Goal: Information Seeking & Learning: Compare options

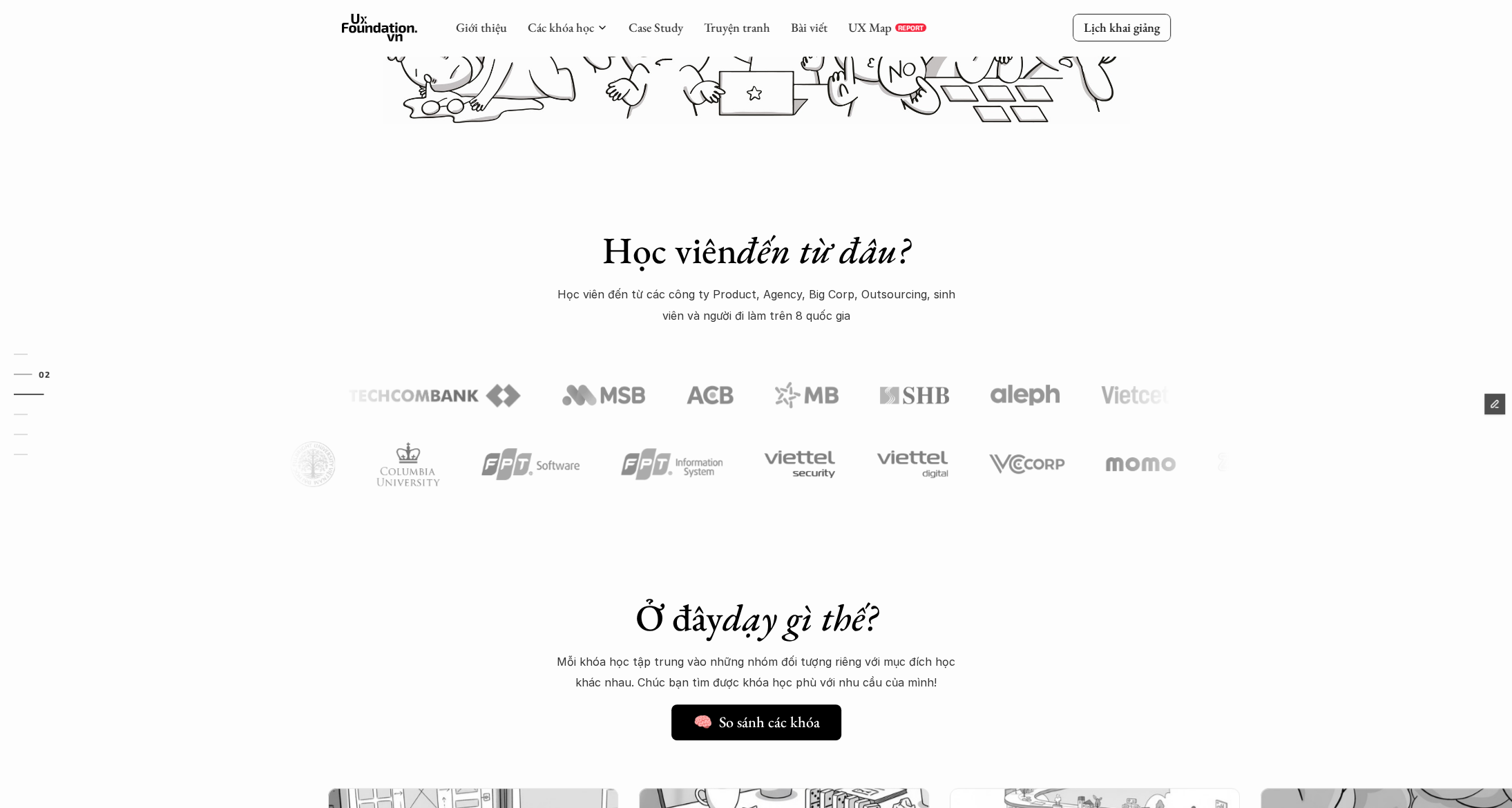
scroll to position [339, 0]
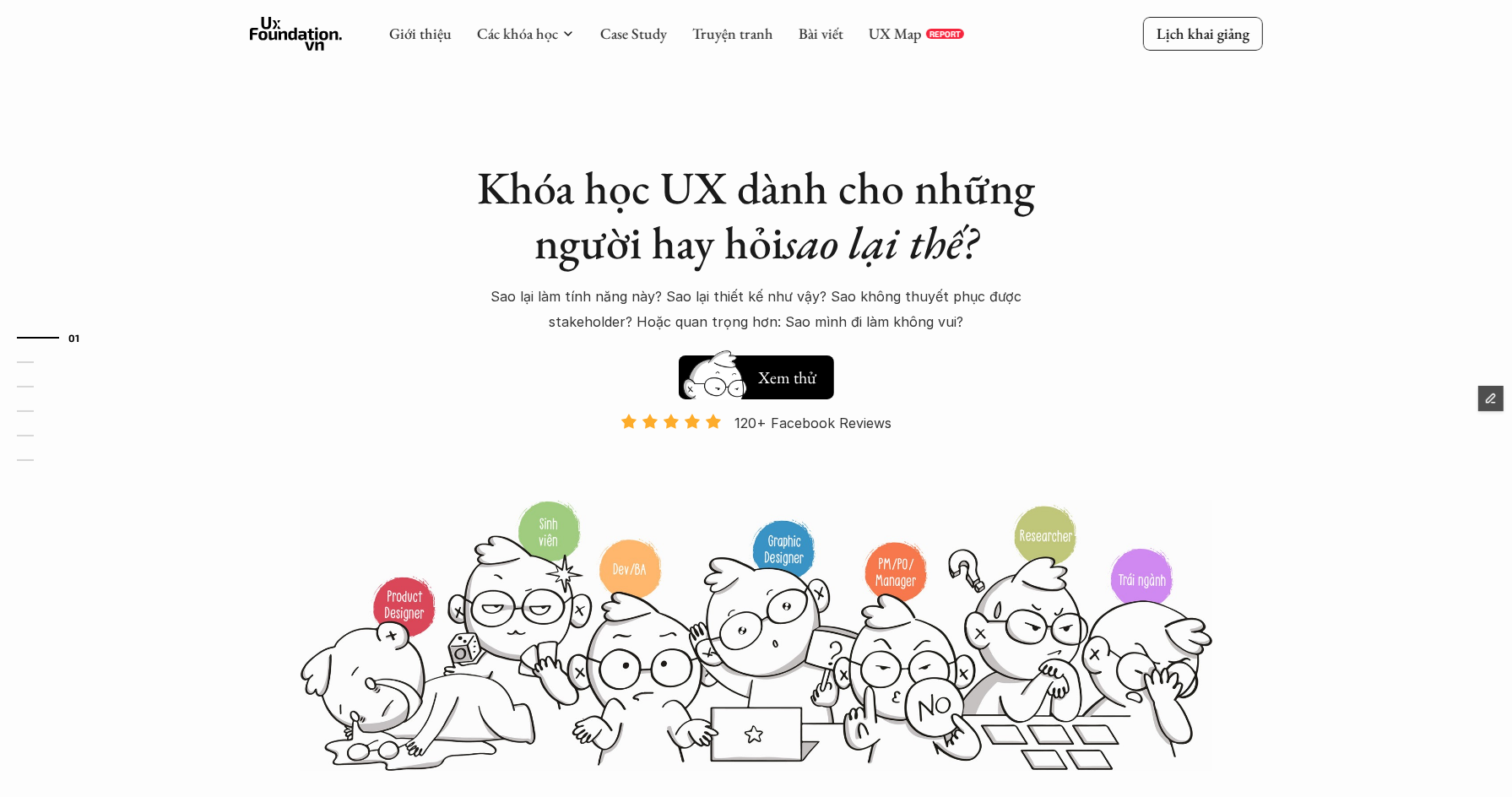
click at [1209, 404] on span "Edit Content" at bounding box center [1433, 399] width 79 height 20
click at [622, 40] on link "Case Study" at bounding box center [634, 34] width 67 height 20
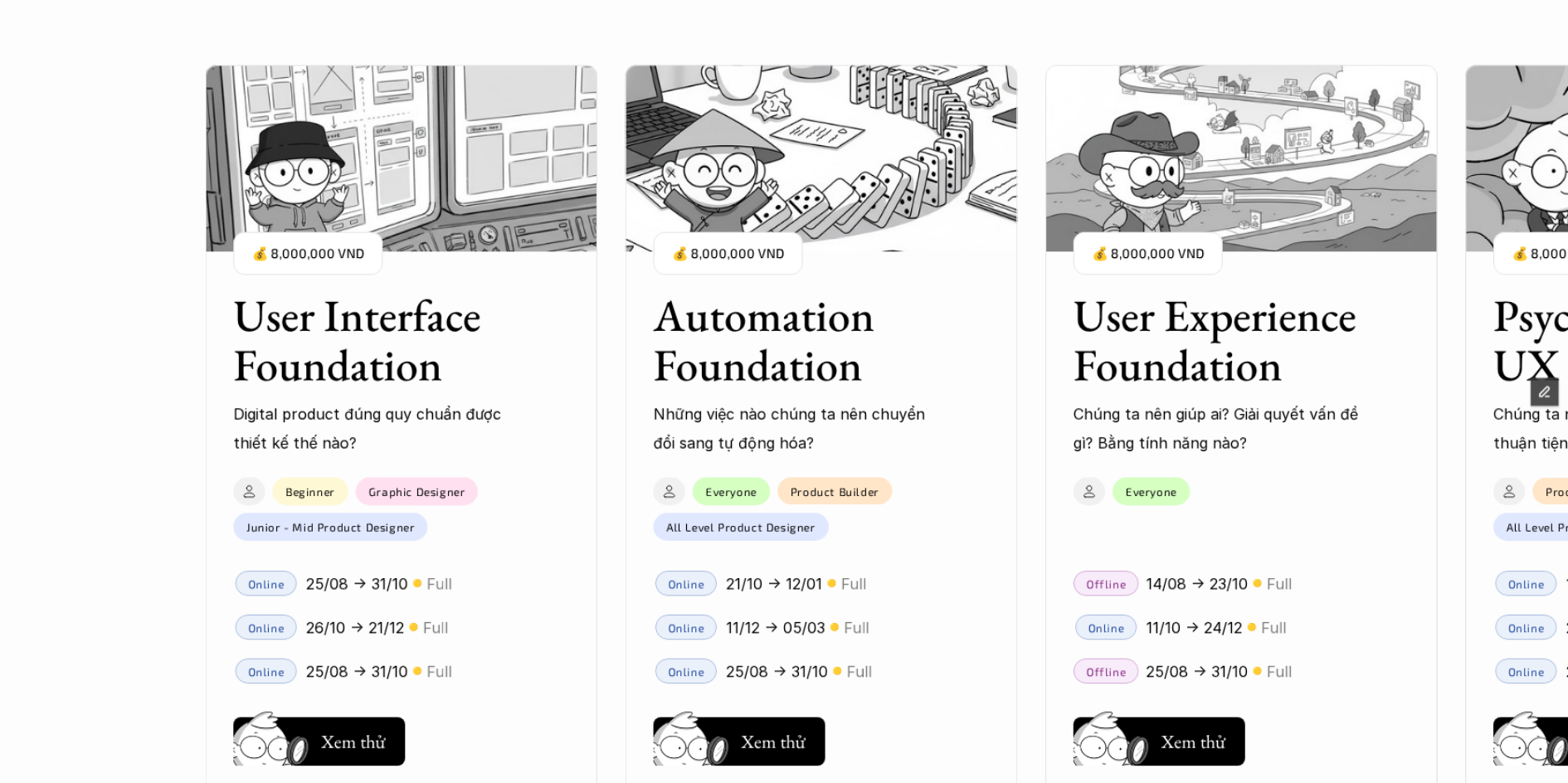
scroll to position [1636, 0]
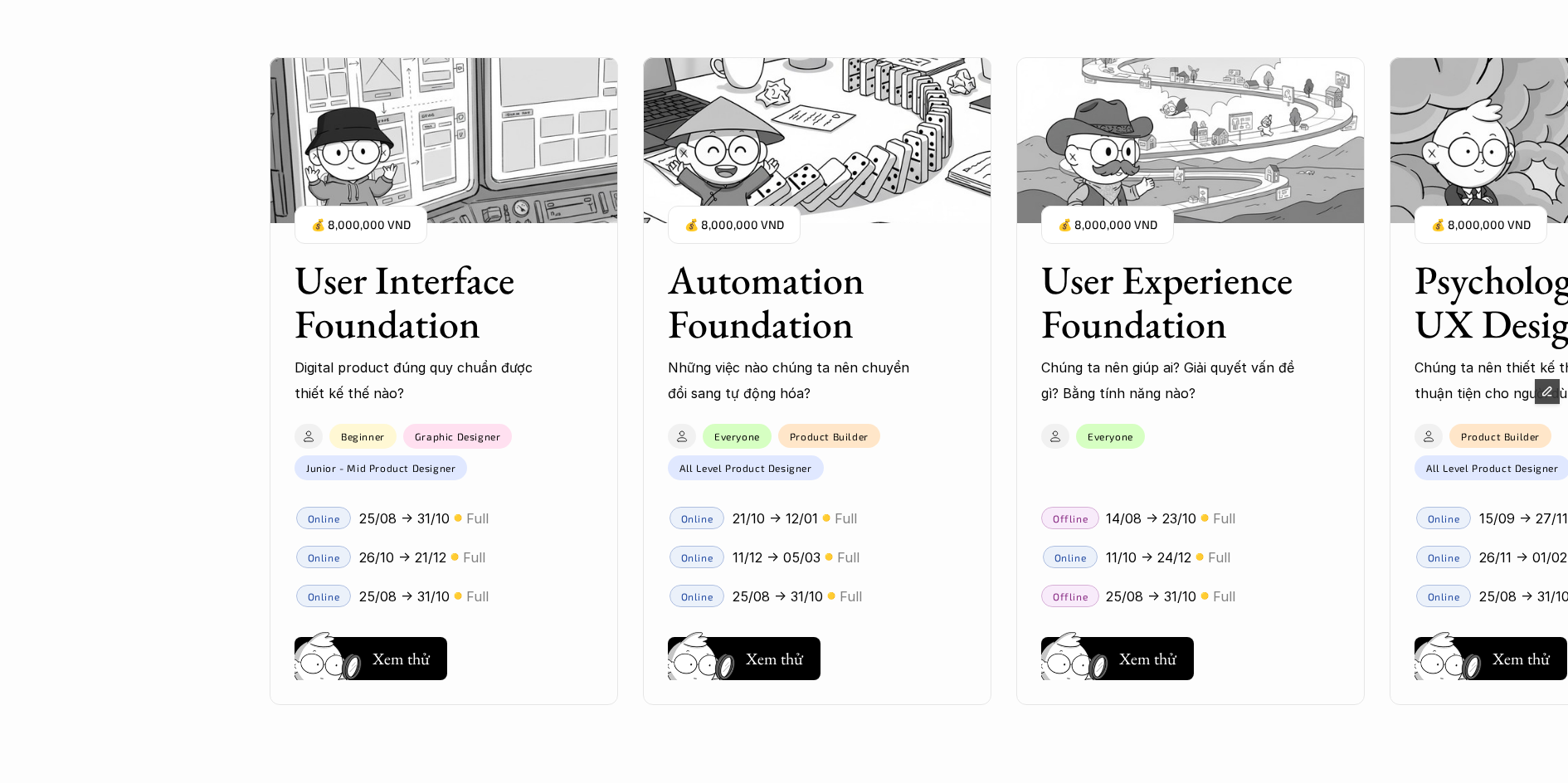
click at [212, 462] on div "User Interface Foundation Digital product đúng quy chuẩn được thiết kế thế nào?…" at bounding box center [783, 381] width 1194 height 763
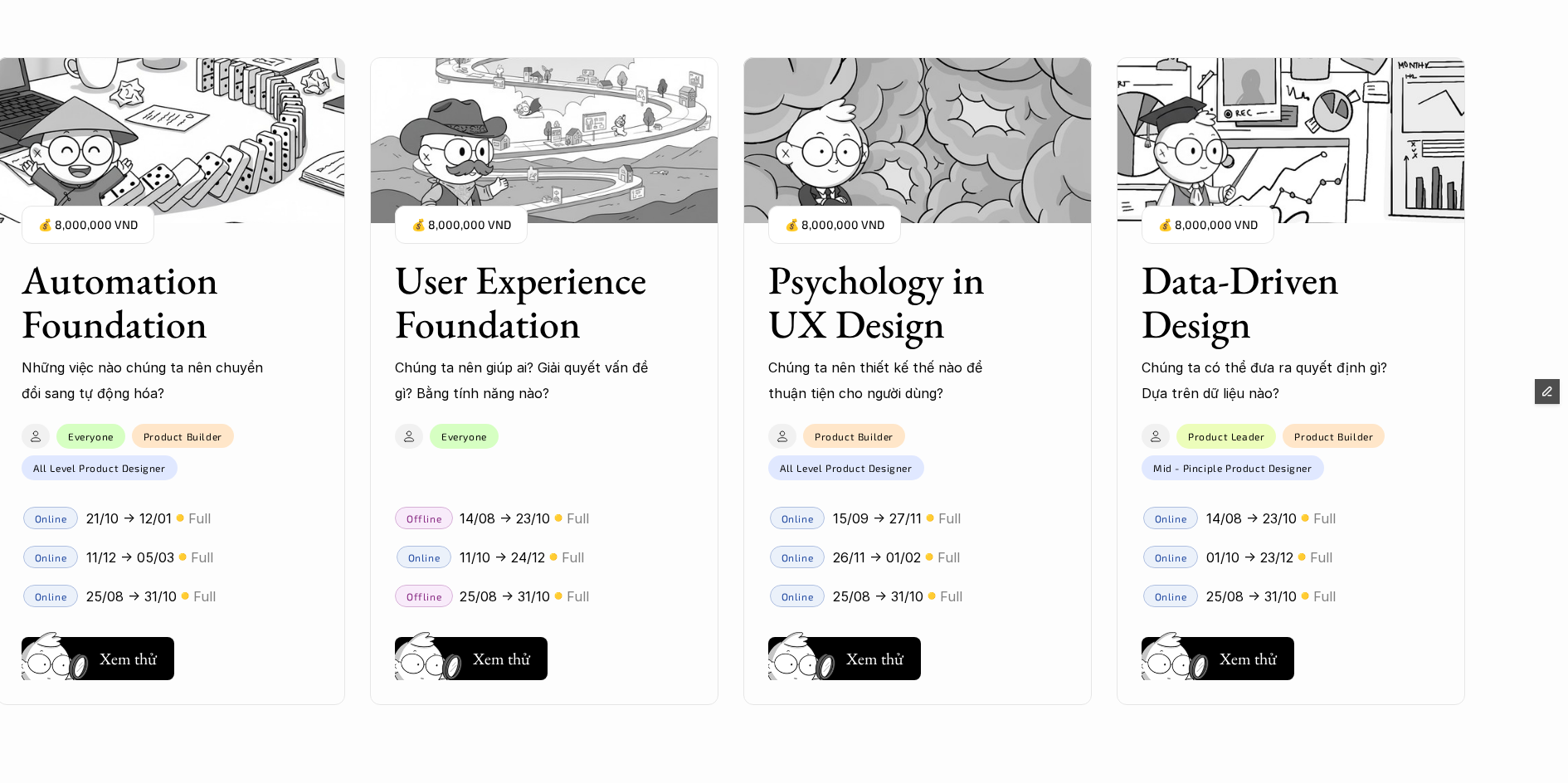
scroll to position [1698, 0]
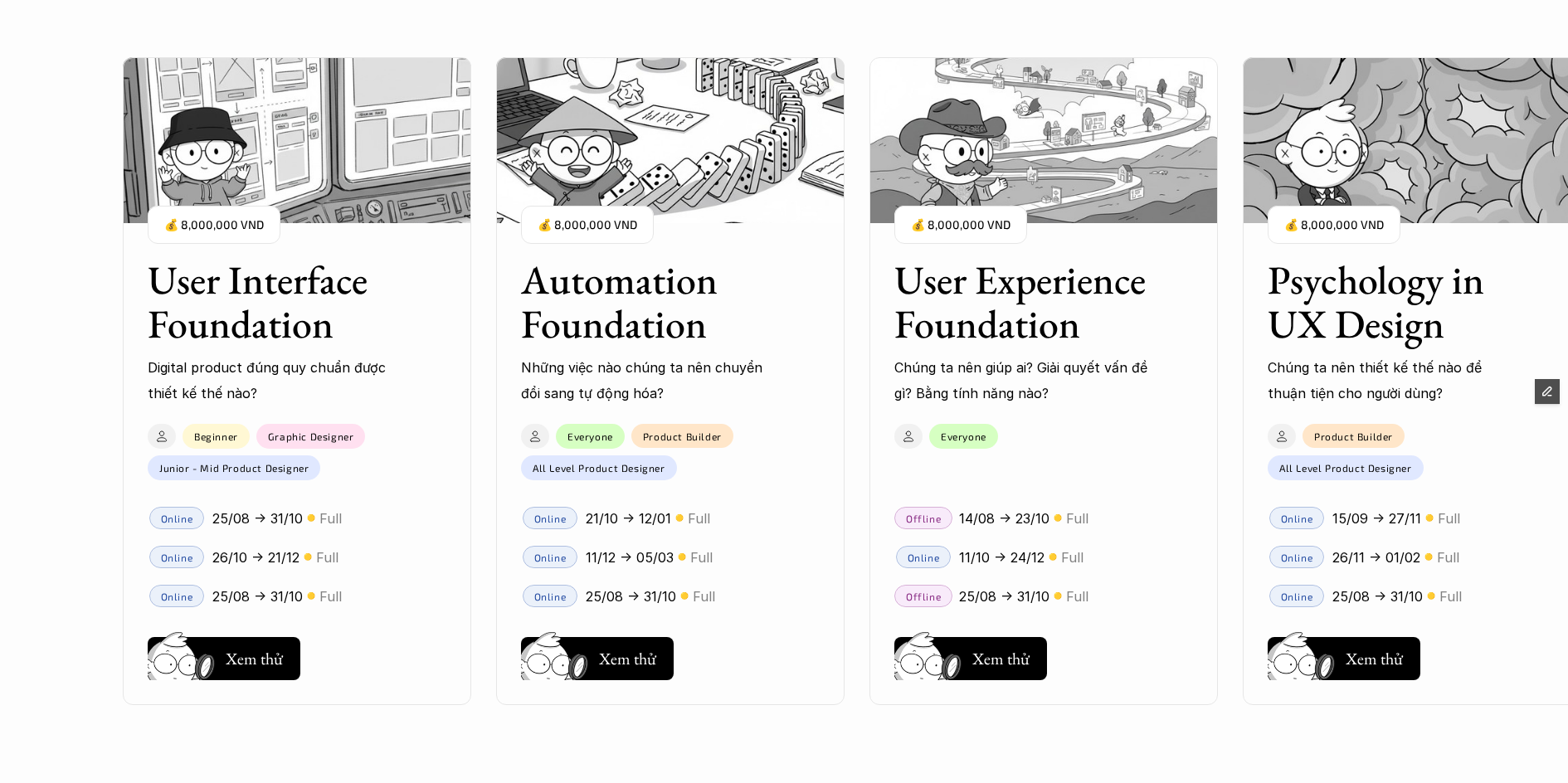
click at [0, 365] on div "01 02 03 04 05 06" at bounding box center [82, 391] width 166 height 783
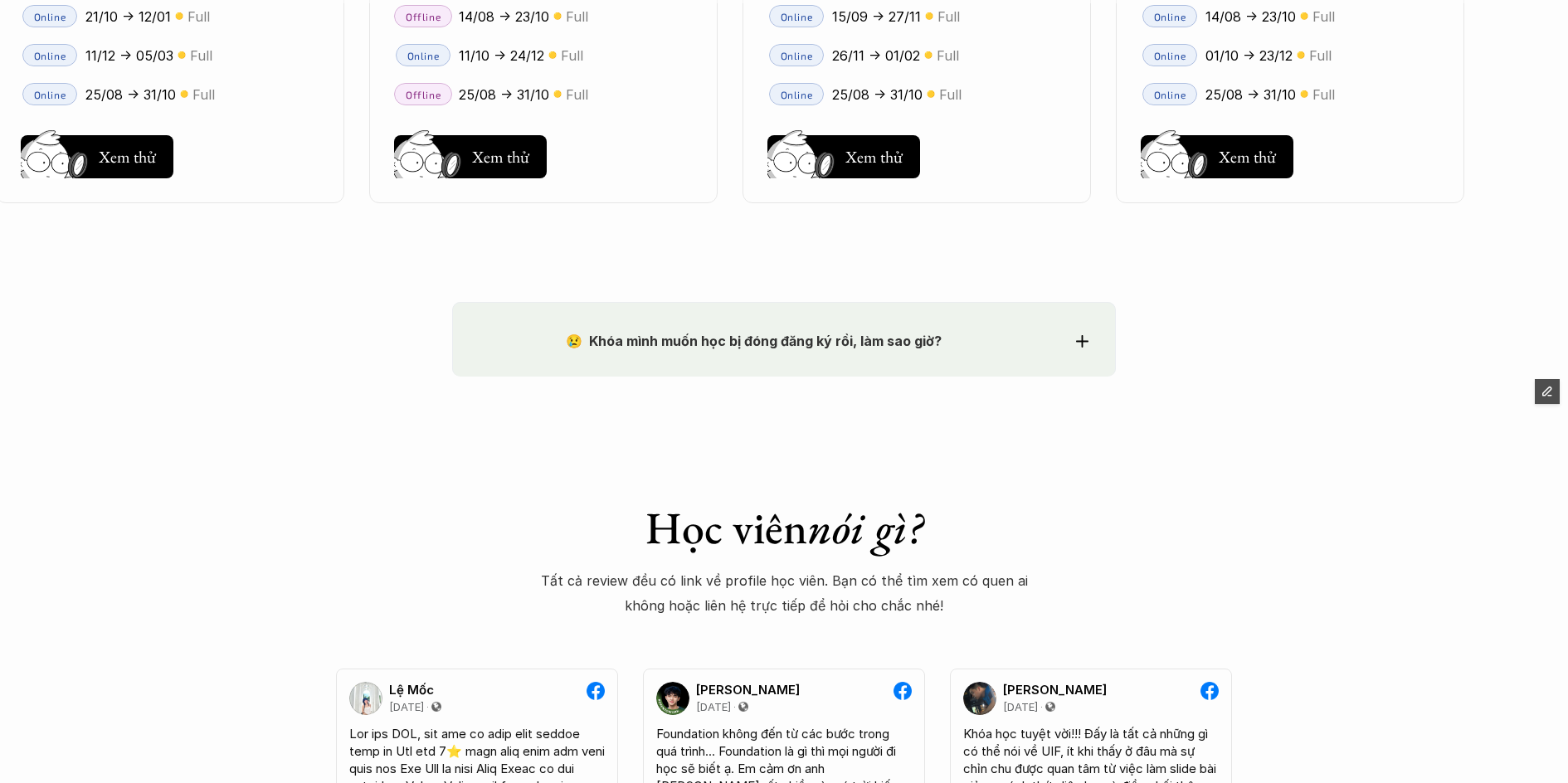
scroll to position [2468, 0]
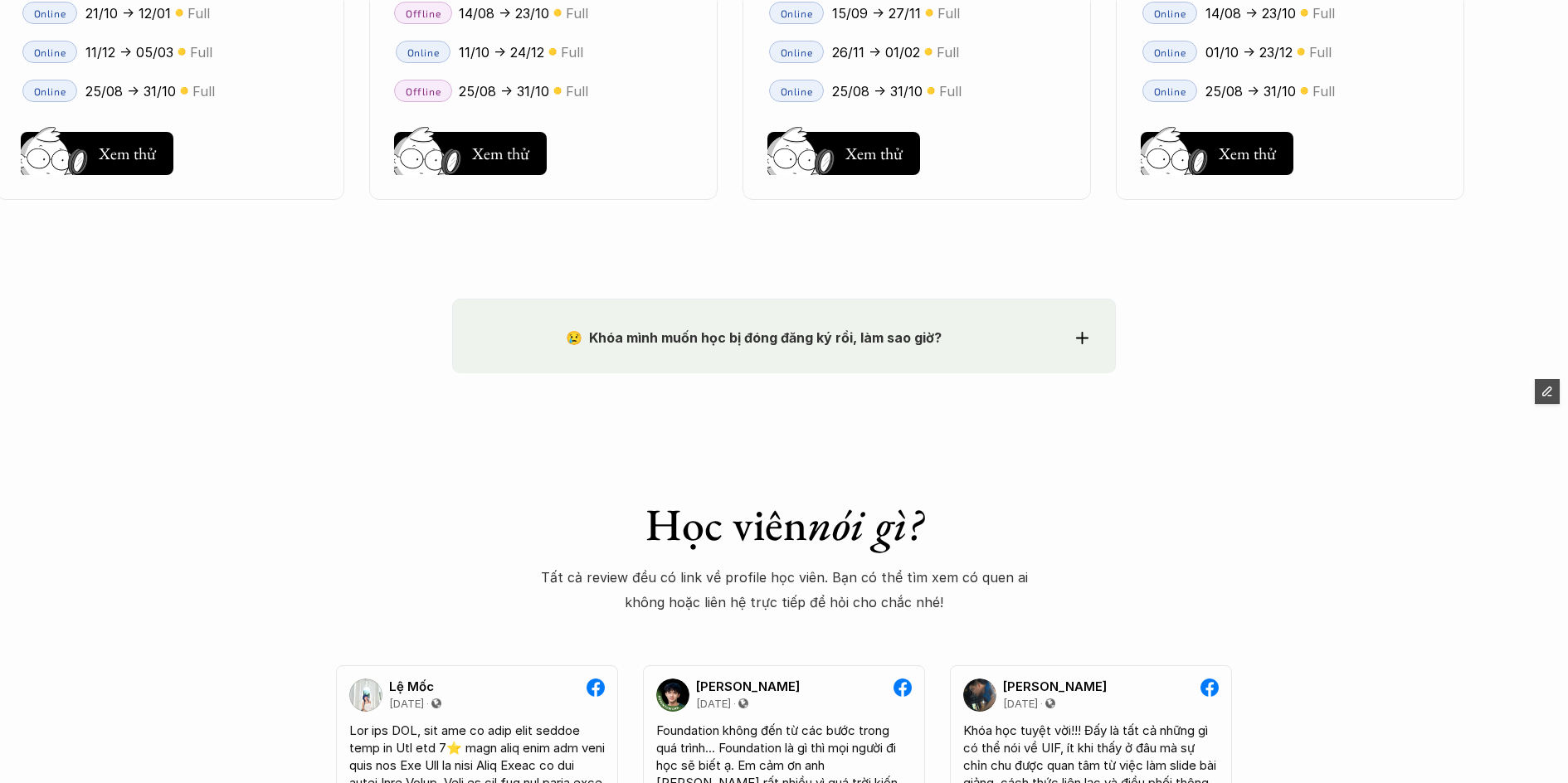
click at [923, 329] on strong "😢 Khóa mình muốn học bị đóng đăng ký rồi, làm sao giờ?" at bounding box center [753, 337] width 376 height 16
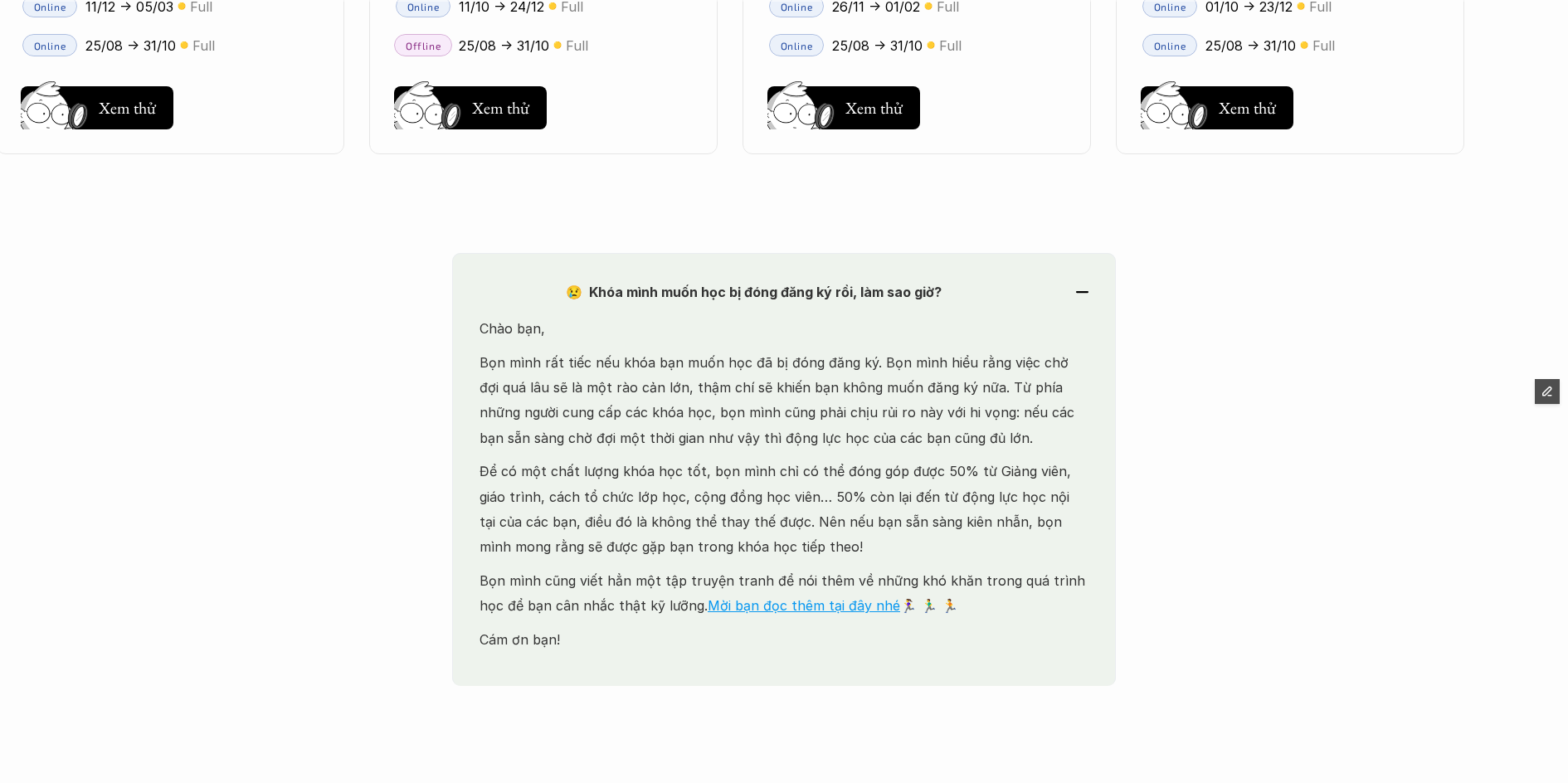
scroll to position [2524, 0]
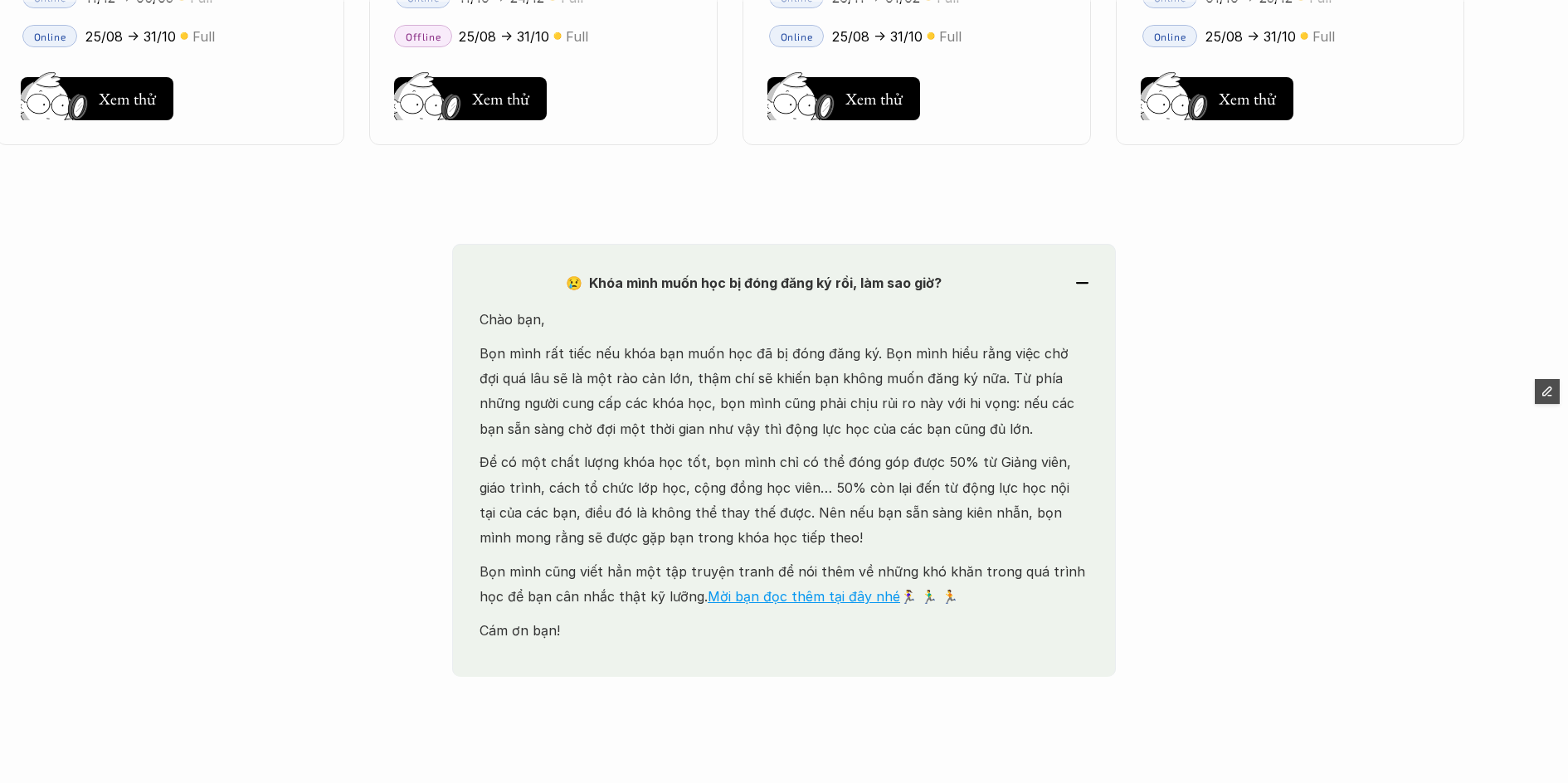
click at [874, 293] on p "😢 Khóa mình muốn học bị đóng đăng ký rồi, làm sao giờ?" at bounding box center [753, 283] width 548 height 25
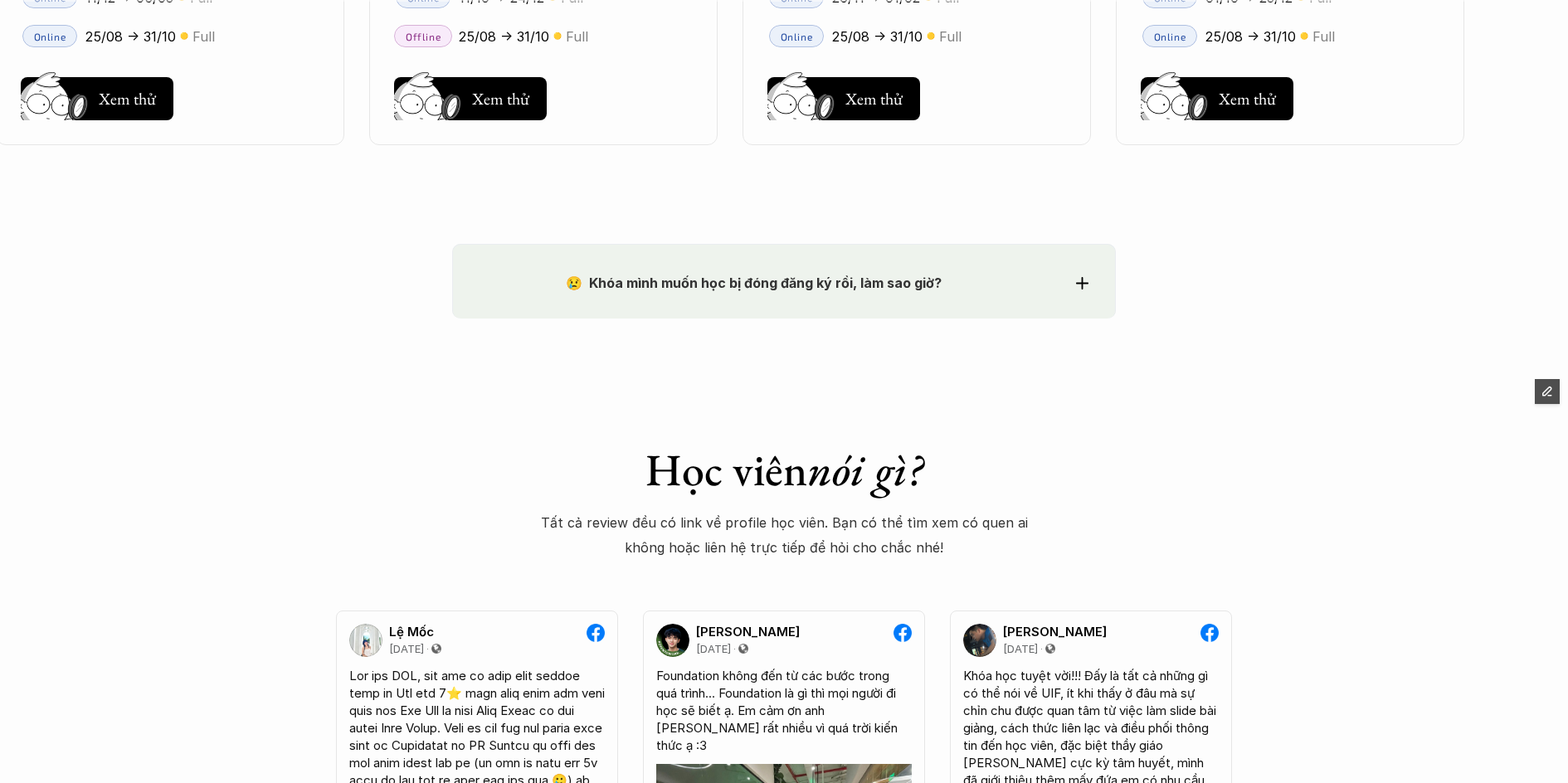
click at [874, 292] on p "😢 Khóa mình muốn học bị đóng đăng ký rồi, làm sao giờ?" at bounding box center [753, 283] width 548 height 25
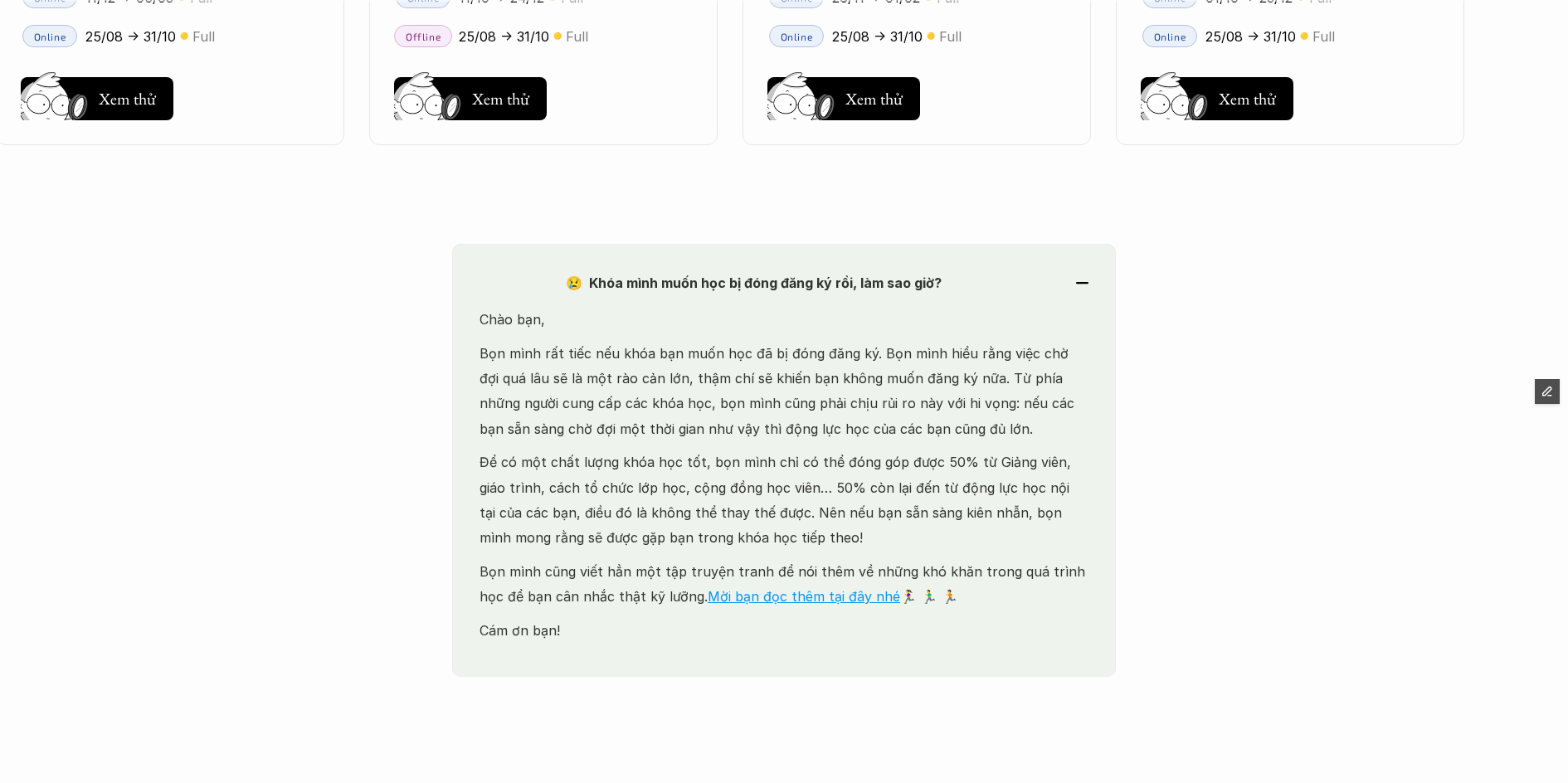
click at [803, 279] on strong "😢 Khóa mình muốn học bị đóng đăng ký rồi, làm sao giờ?" at bounding box center [753, 282] width 376 height 16
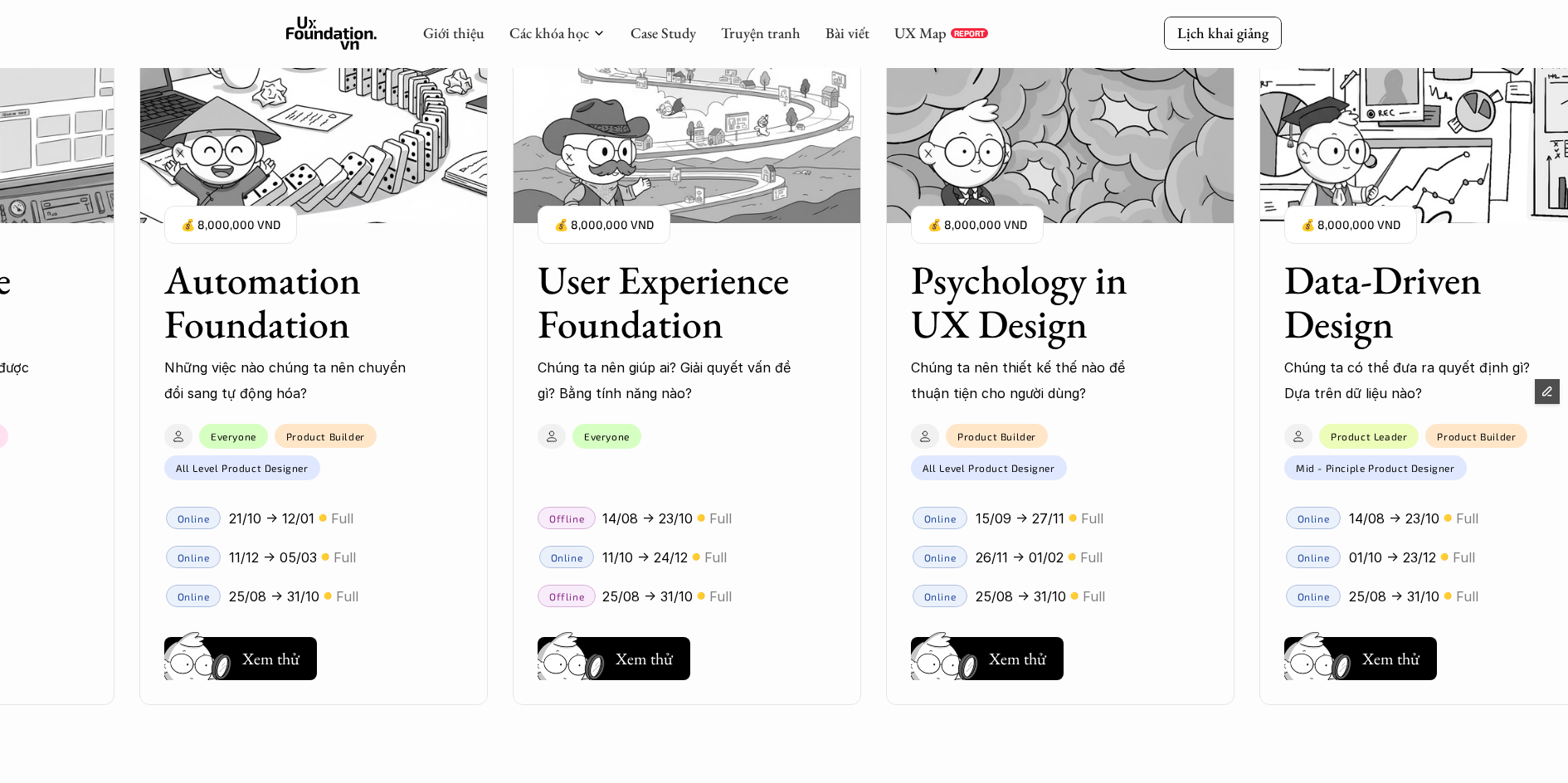
scroll to position [1748, 0]
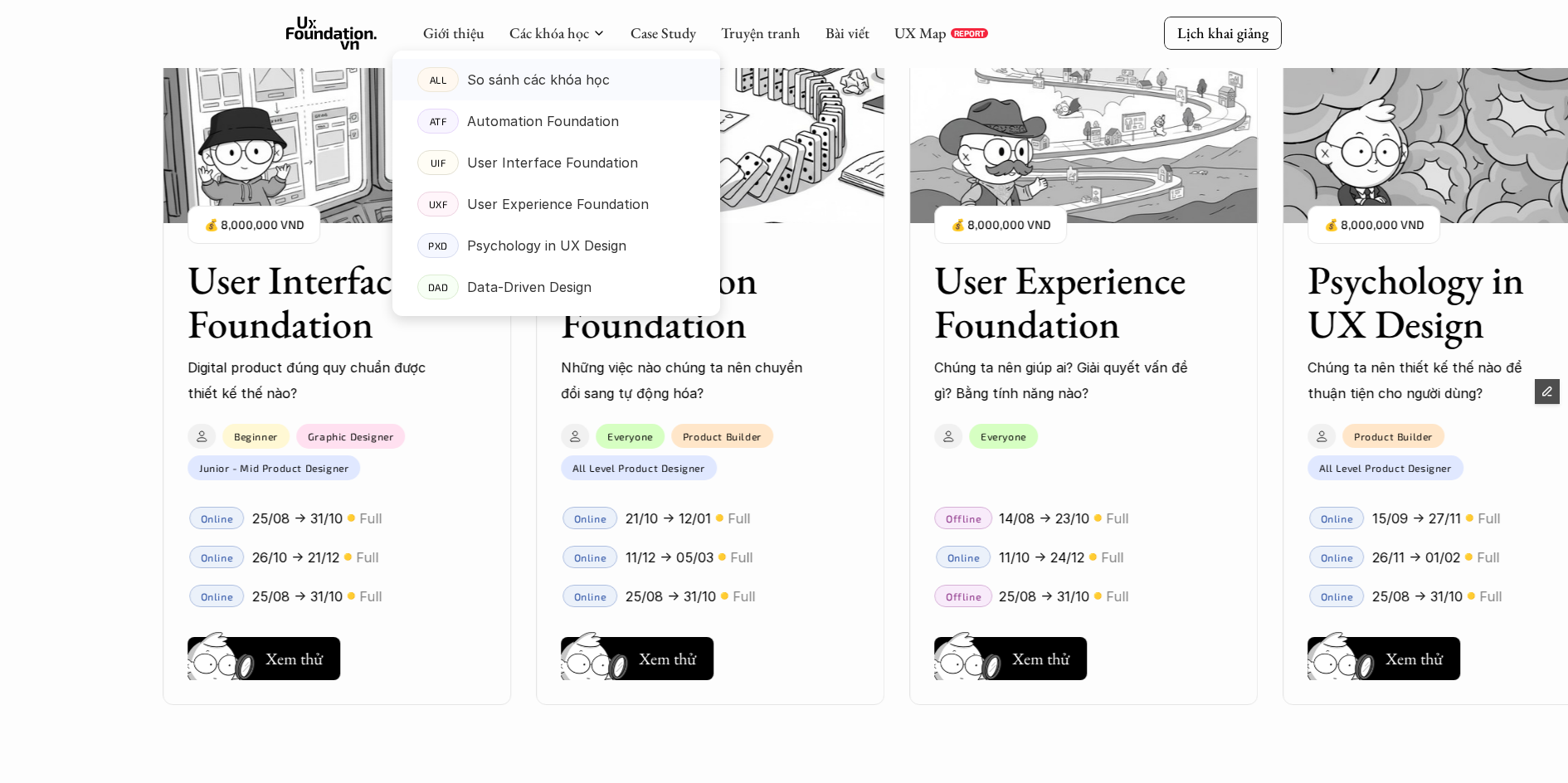
click at [493, 74] on p "So sánh các khóa học" at bounding box center [538, 80] width 143 height 25
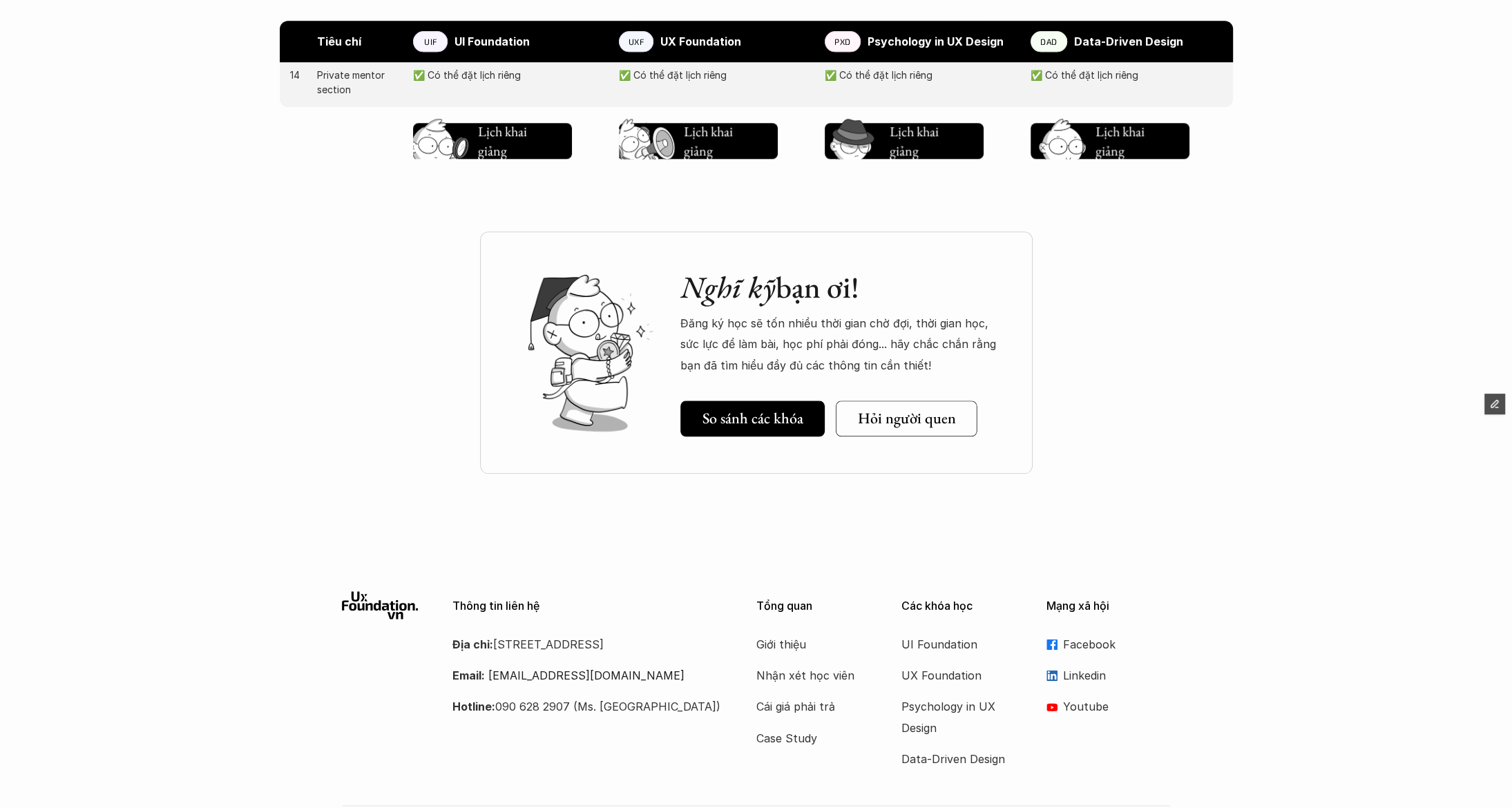
scroll to position [1713, 0]
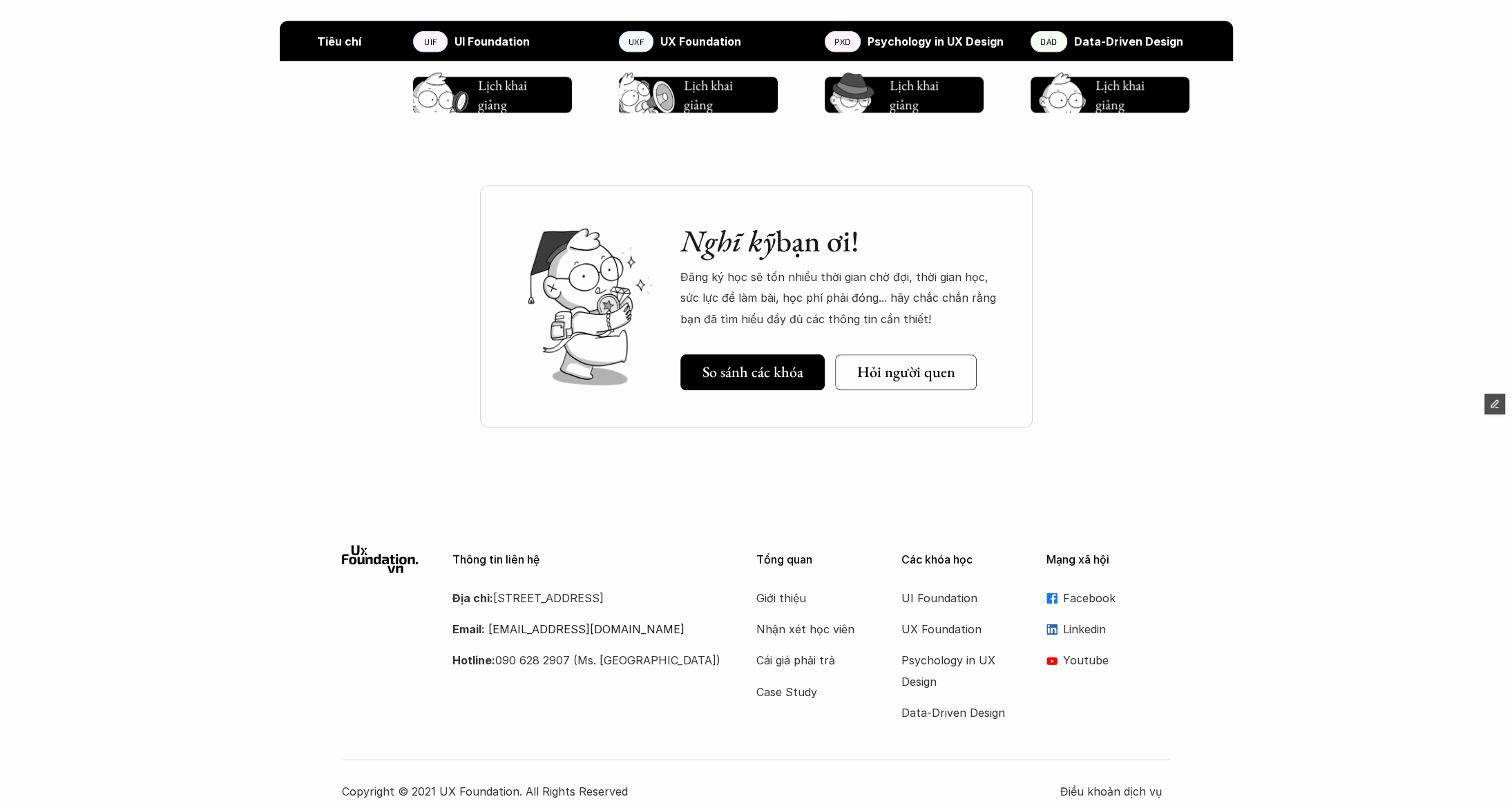
click at [1044, 413] on div "Nghĩ kỹ bạn ơi! Đăng ký học sẽ tốn nhiều thời gian chờ đợi, thời gian học, sức …" at bounding box center [756, 323] width 1512 height 346
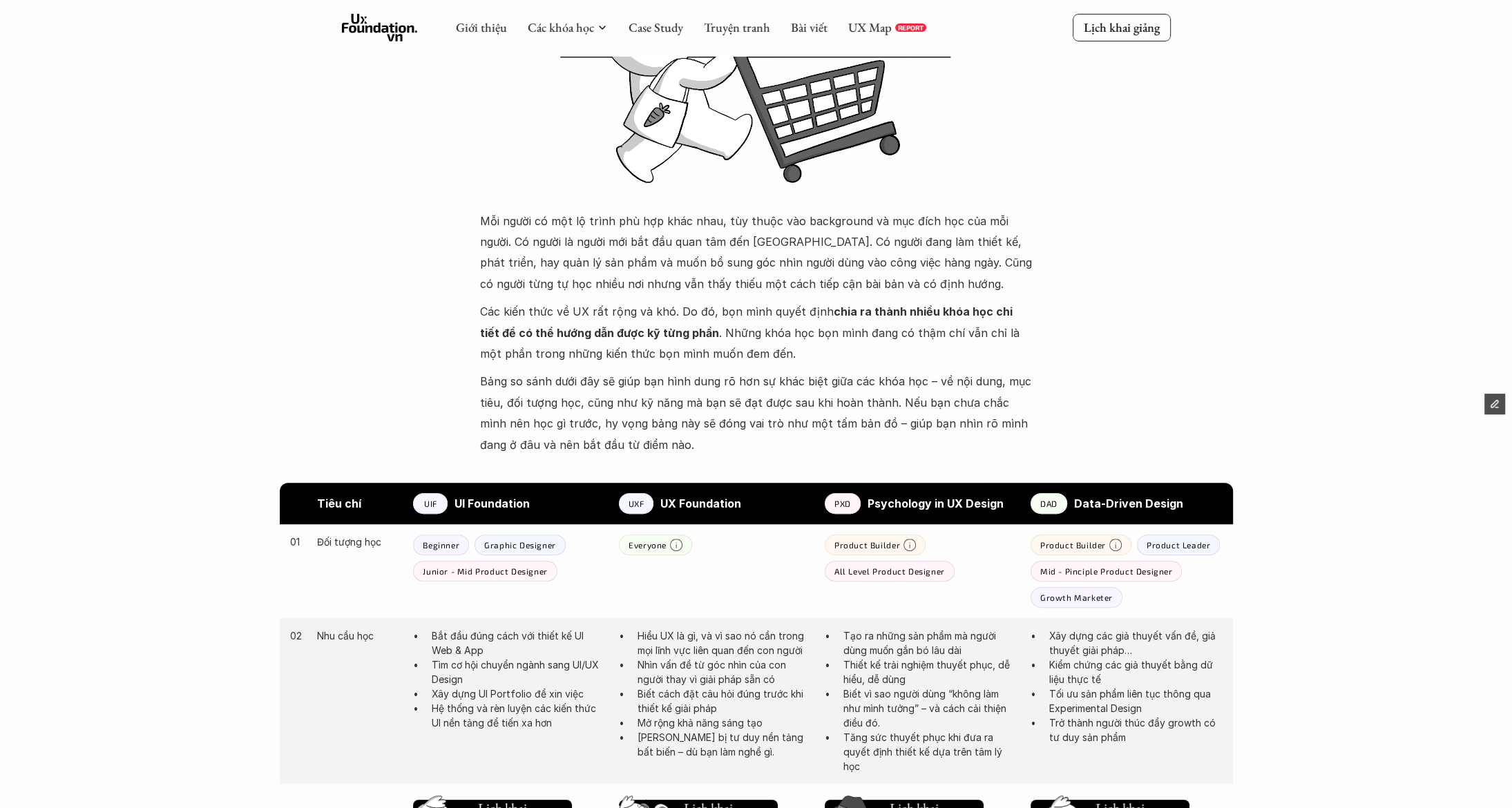
scroll to position [0, 0]
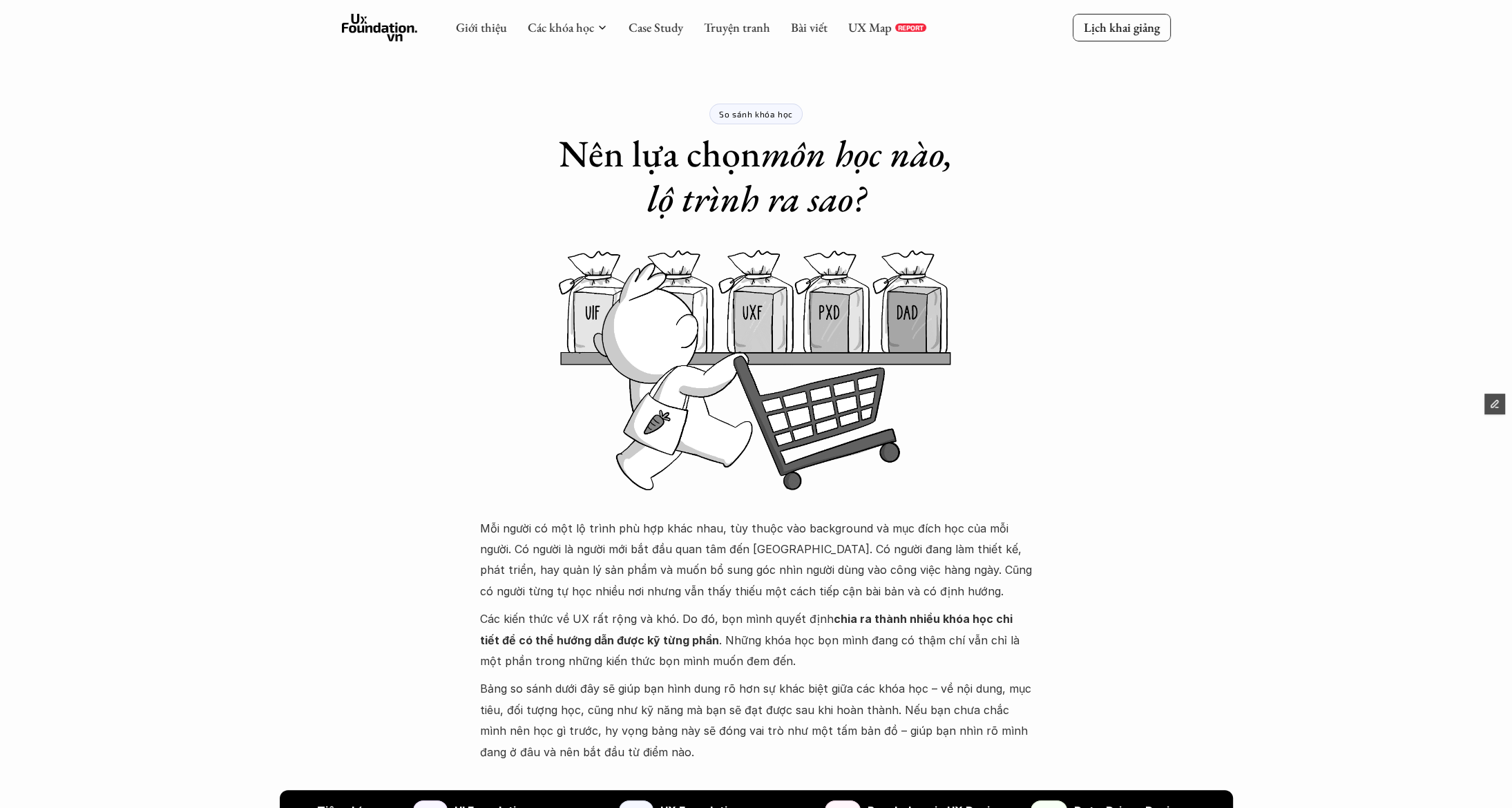
click at [385, 27] on icon at bounding box center [380, 27] width 76 height 27
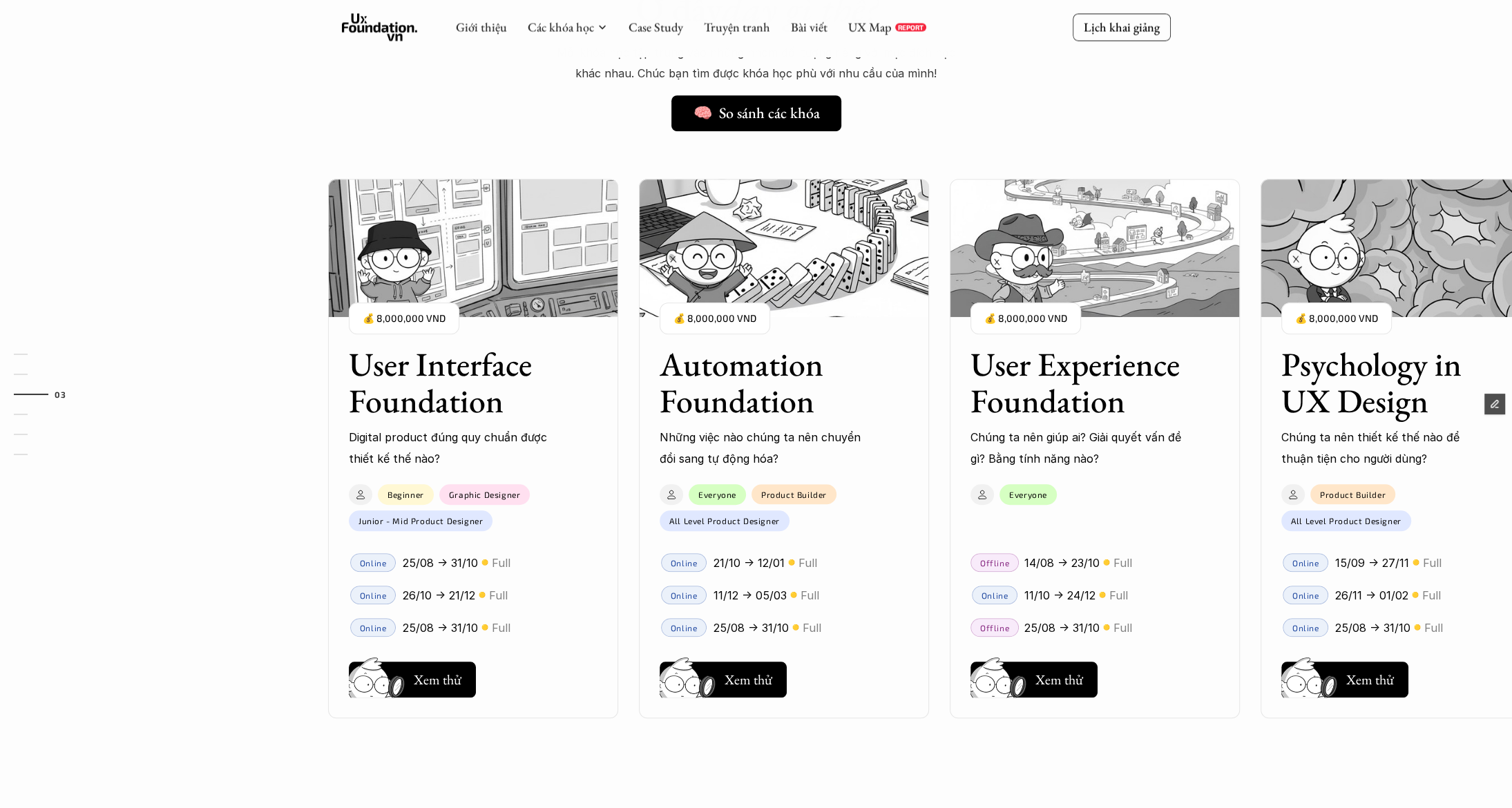
scroll to position [1106, 0]
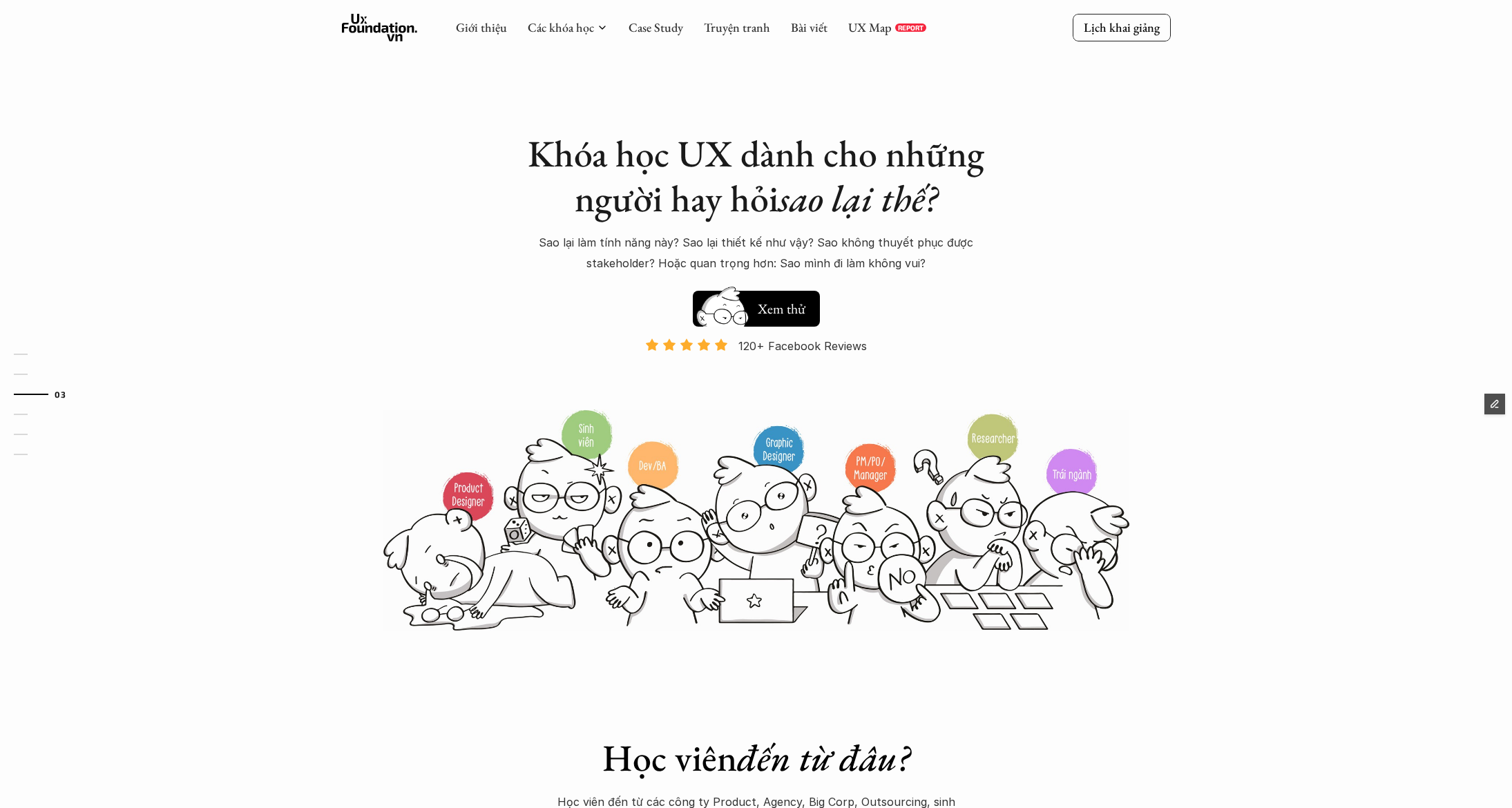
scroll to position [1106, 0]
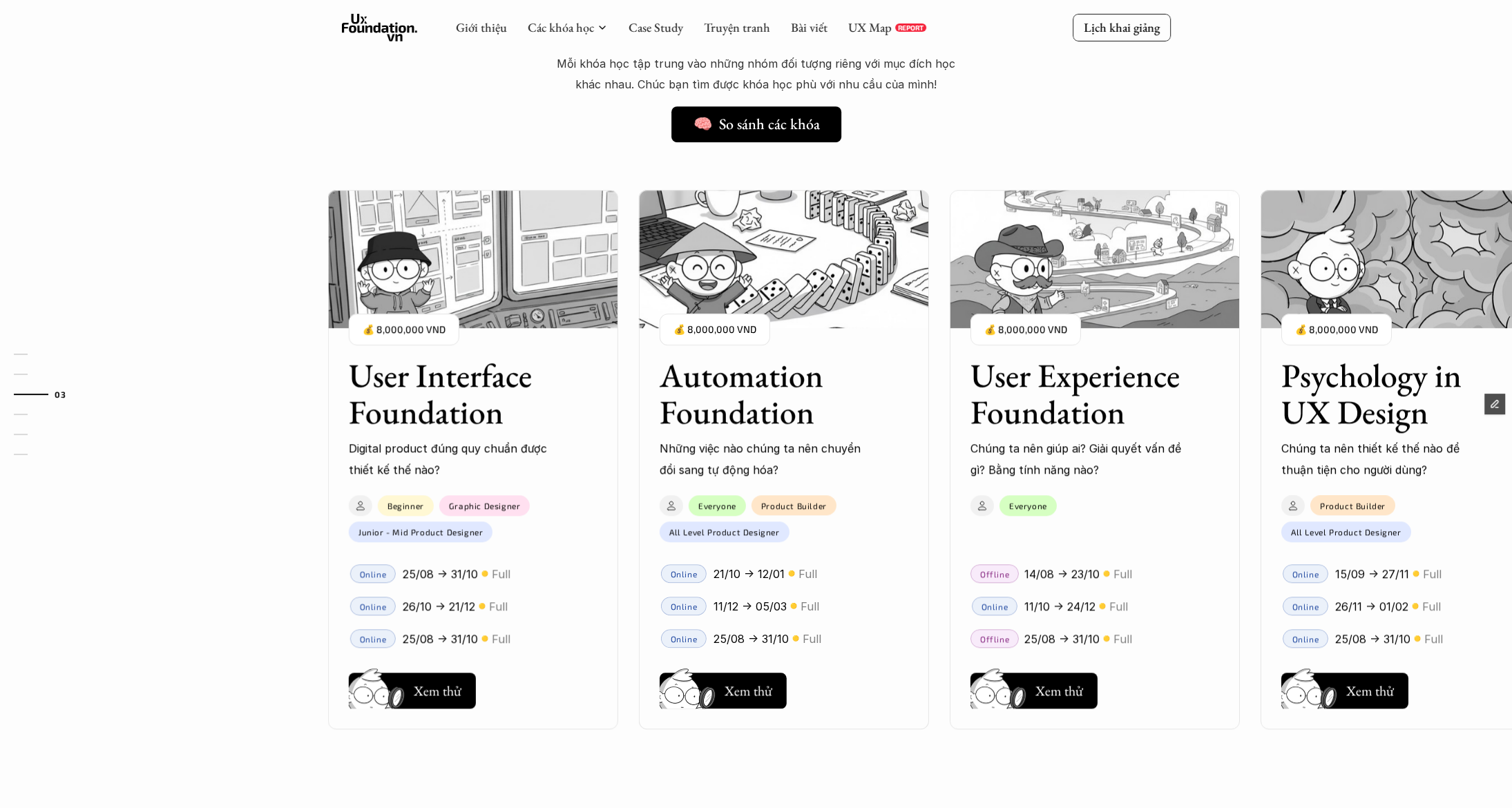
click at [1206, 139] on div "Ở đây dạy gì thế? 🧠 So sánh các khóa Mỗi khóa học tập trung vào những nhóm đối …" at bounding box center [756, 580] width 995 height 1235
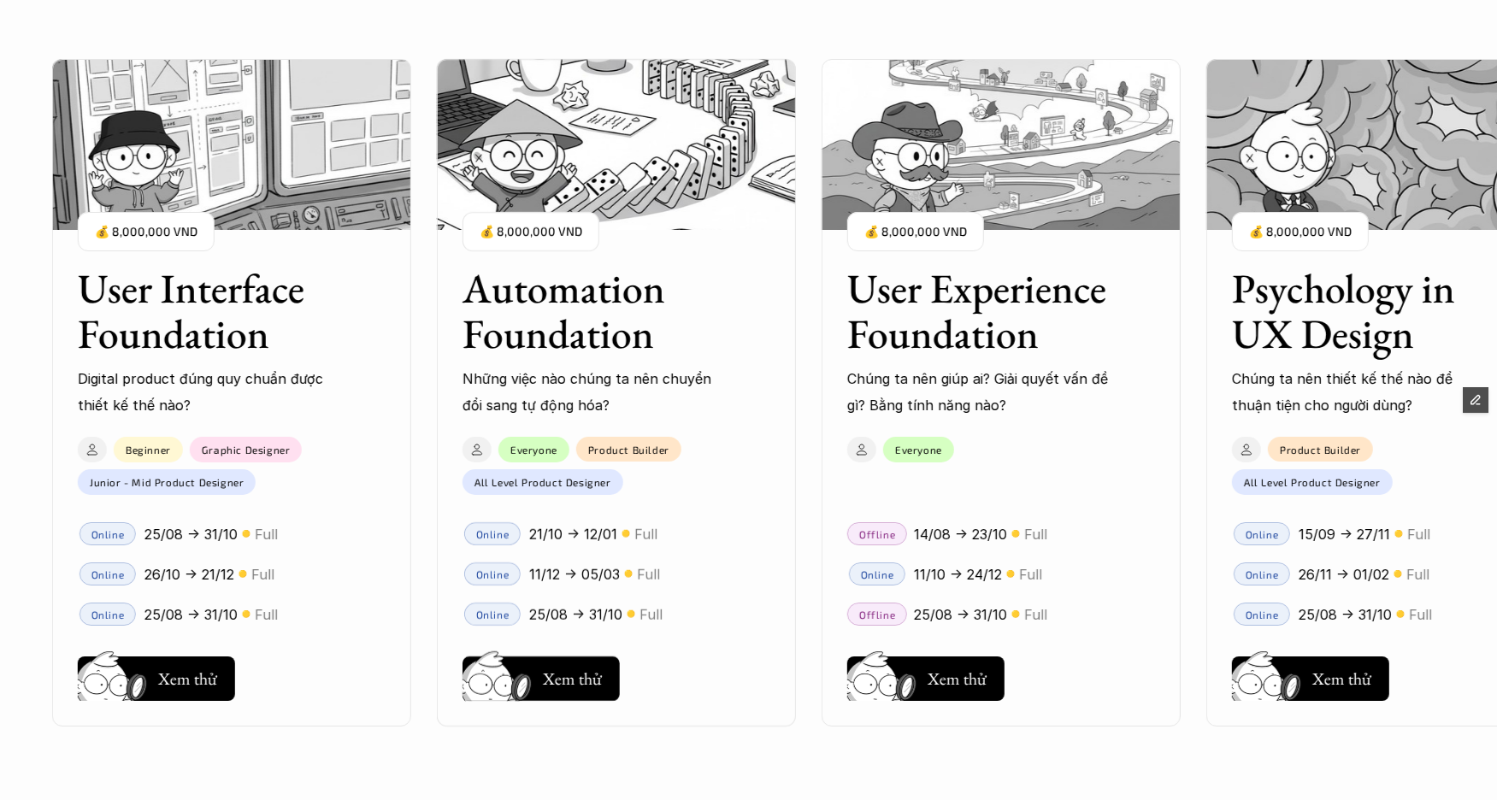
scroll to position [1747, 0]
